Goal: Transaction & Acquisition: Purchase product/service

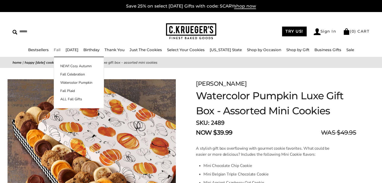
click at [58, 50] on link "Fall" at bounding box center [57, 49] width 7 height 5
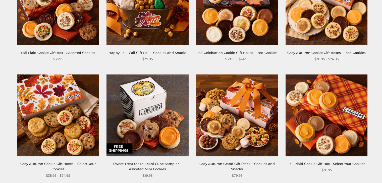
scroll to position [276, 0]
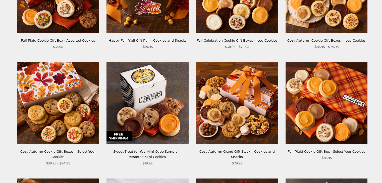
click at [333, 113] on img at bounding box center [327, 103] width 82 height 82
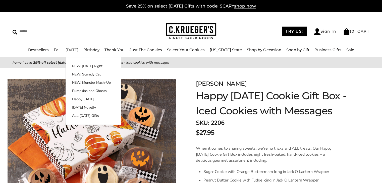
click at [76, 50] on link "[DATE]" at bounding box center [72, 49] width 13 height 5
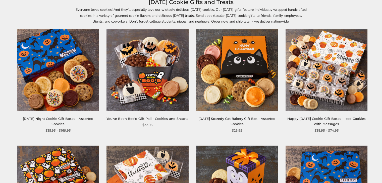
scroll to position [75, 0]
click at [331, 84] on img at bounding box center [327, 70] width 82 height 82
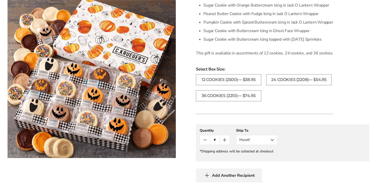
scroll to position [176, 0]
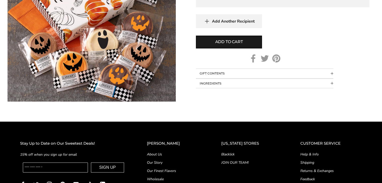
scroll to position [276, 0]
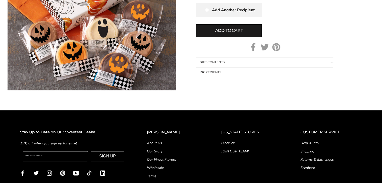
click at [332, 64] on span "Collapsible block button" at bounding box center [332, 62] width 3 height 3
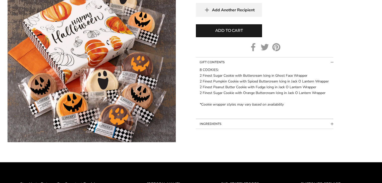
click at [333, 64] on span "Collapsible block button" at bounding box center [332, 62] width 3 height 3
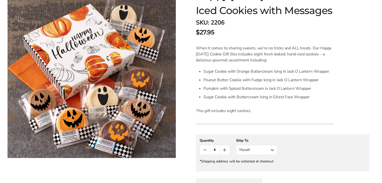
scroll to position [0, 0]
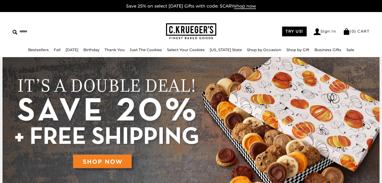
click at [106, 162] on img at bounding box center [191, 127] width 377 height 141
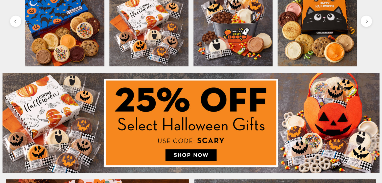
scroll to position [226, 0]
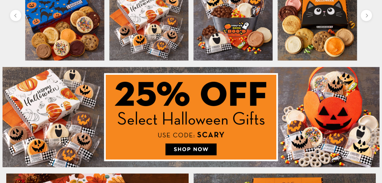
click at [198, 148] on img at bounding box center [191, 117] width 377 height 100
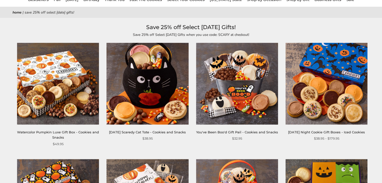
click at [55, 95] on img at bounding box center [58, 84] width 82 height 82
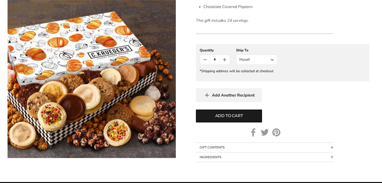
scroll to position [301, 0]
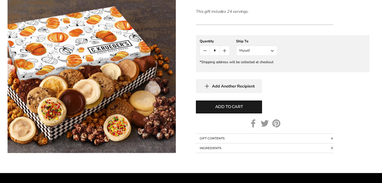
click at [331, 137] on span "Collapsible block button" at bounding box center [332, 138] width 3 height 3
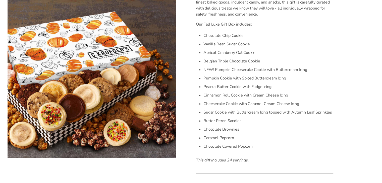
scroll to position [251, 0]
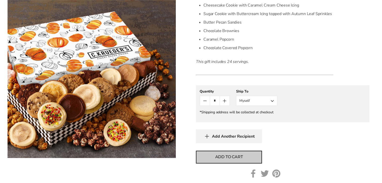
click at [225, 155] on span "Add to cart" at bounding box center [229, 157] width 28 height 6
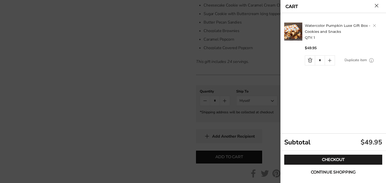
click at [321, 171] on span "Continue shopping" at bounding box center [333, 173] width 45 height 4
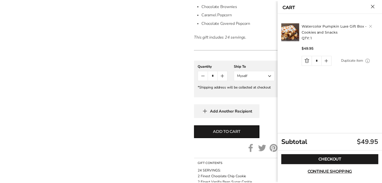
scroll to position [276, 0]
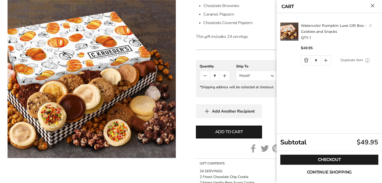
click at [323, 172] on span "Continue shopping" at bounding box center [329, 173] width 45 height 4
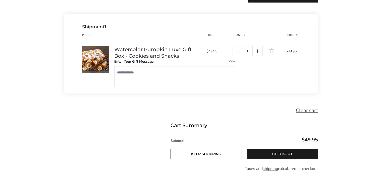
scroll to position [126, 0]
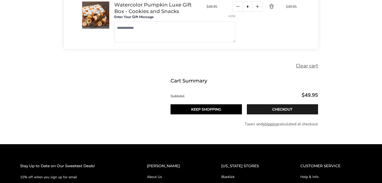
click at [197, 110] on link "Keep shopping" at bounding box center [206, 109] width 71 height 10
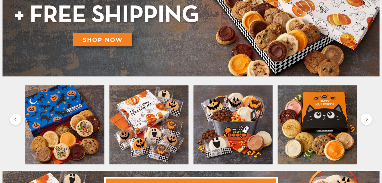
scroll to position [201, 0]
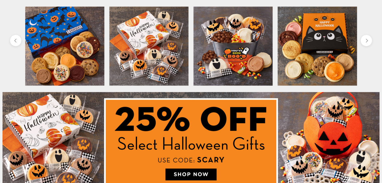
click at [149, 43] on img at bounding box center [148, 46] width 79 height 79
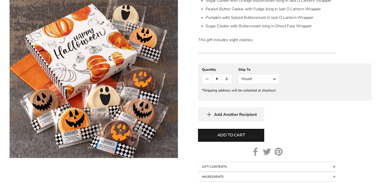
scroll to position [151, 0]
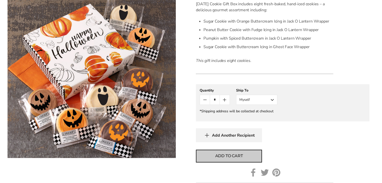
click at [235, 159] on span "Add to cart" at bounding box center [229, 156] width 28 height 6
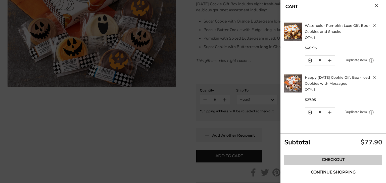
click at [327, 160] on link "Checkout" at bounding box center [333, 160] width 98 height 10
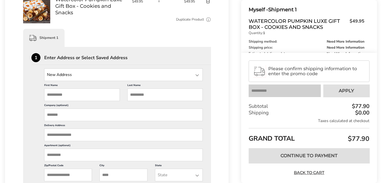
scroll to position [100, 0]
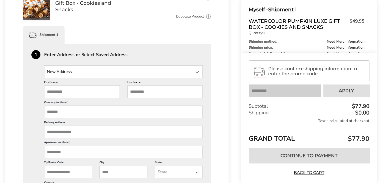
click at [75, 73] on input "State" at bounding box center [123, 72] width 158 height 13
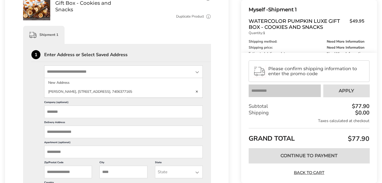
type input "**********"
type input "*****"
type input "*******"
click at [65, 113] on input "Company (optional)" at bounding box center [123, 112] width 158 height 13
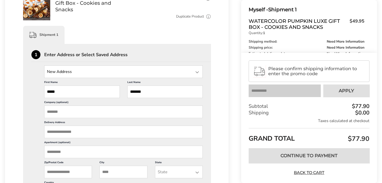
click at [76, 130] on input "Delivery Address" at bounding box center [123, 132] width 158 height 13
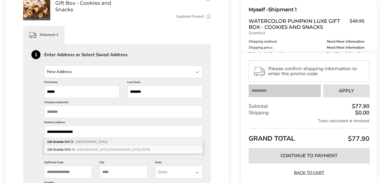
click at [61, 142] on b "Granite Cl" at bounding box center [60, 142] width 14 height 4
type input "**********"
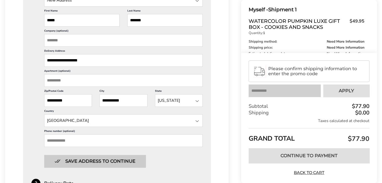
scroll to position [176, 0]
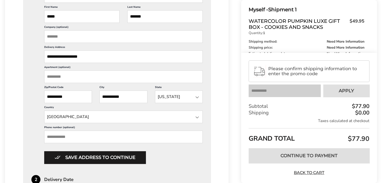
click at [60, 136] on input "Phone number (optional)" at bounding box center [123, 137] width 158 height 13
type input "**********"
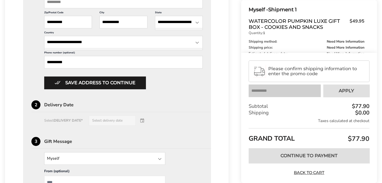
scroll to position [251, 0]
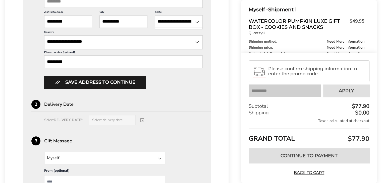
click at [120, 117] on div "Select DELIVERY DATE* Select delivery date" at bounding box center [116, 120] width 171 height 10
click at [142, 120] on div "Select DELIVERY DATE* Select delivery date" at bounding box center [116, 120] width 171 height 10
click at [97, 118] on div "Select DELIVERY DATE* Select delivery date" at bounding box center [116, 120] width 171 height 10
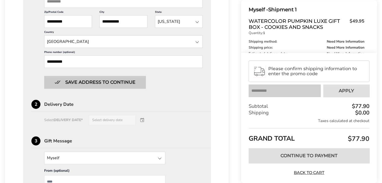
click at [90, 84] on button "Save address to continue" at bounding box center [94, 82] width 101 height 13
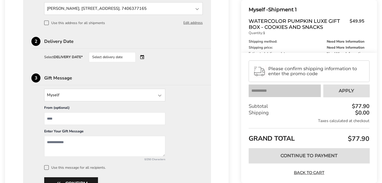
scroll to position [151, 0]
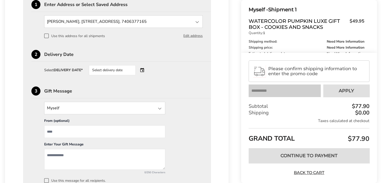
click at [144, 70] on div "Select delivery date" at bounding box center [119, 70] width 61 height 10
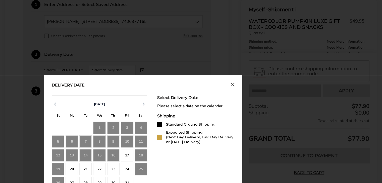
click at [161, 137] on div at bounding box center [159, 137] width 5 height 5
click at [126, 154] on div "17" at bounding box center [127, 155] width 12 height 12
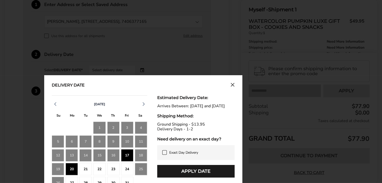
click at [164, 155] on icon at bounding box center [165, 153] width 4 height 4
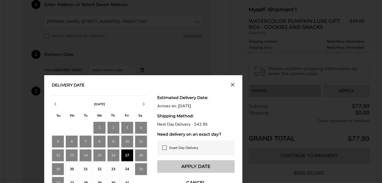
click at [196, 168] on button "Apply Date" at bounding box center [195, 167] width 77 height 13
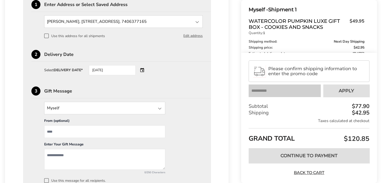
click at [144, 71] on div "[DATE]" at bounding box center [119, 70] width 61 height 10
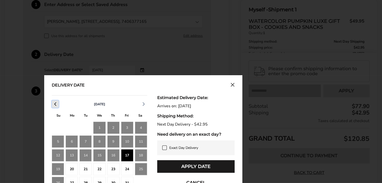
click at [57, 103] on icon "button" at bounding box center [55, 104] width 6 height 6
